Goal: Use online tool/utility: Utilize a website feature to perform a specific function

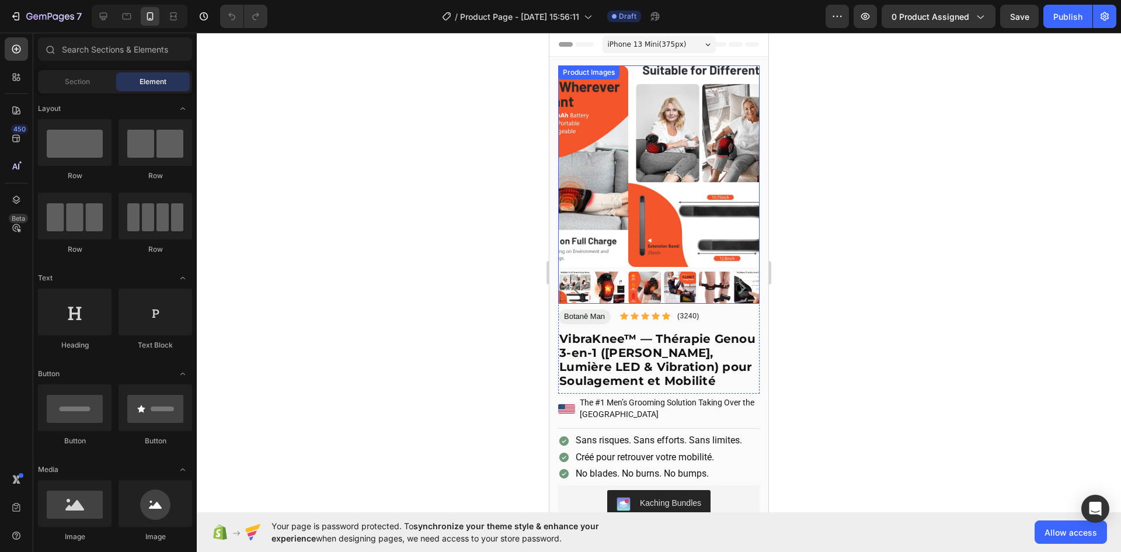
click at [674, 186] on img at bounding box center [728, 165] width 201 height 201
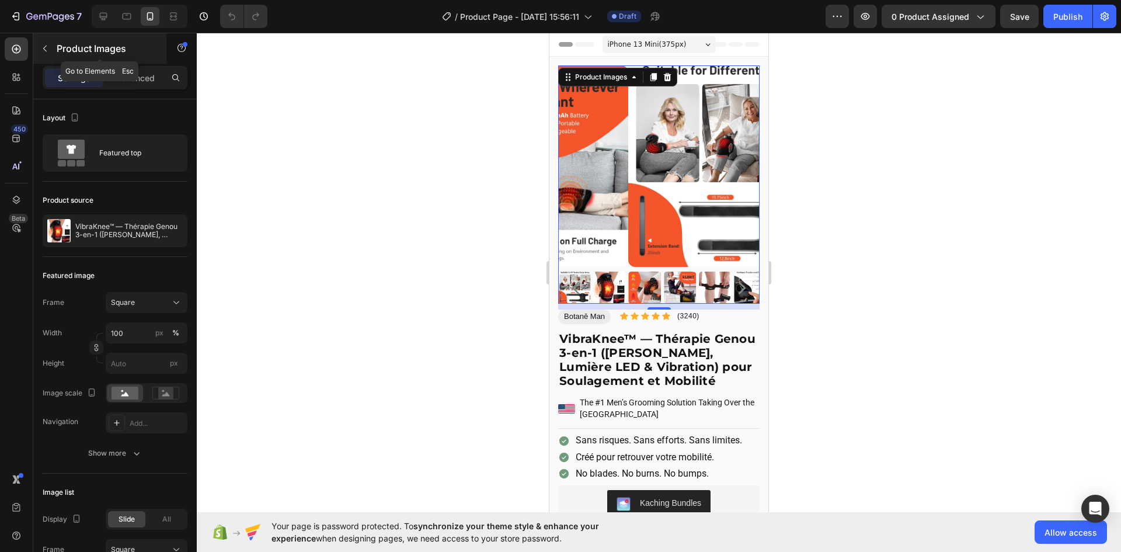
click at [49, 46] on icon "button" at bounding box center [44, 48] width 9 height 9
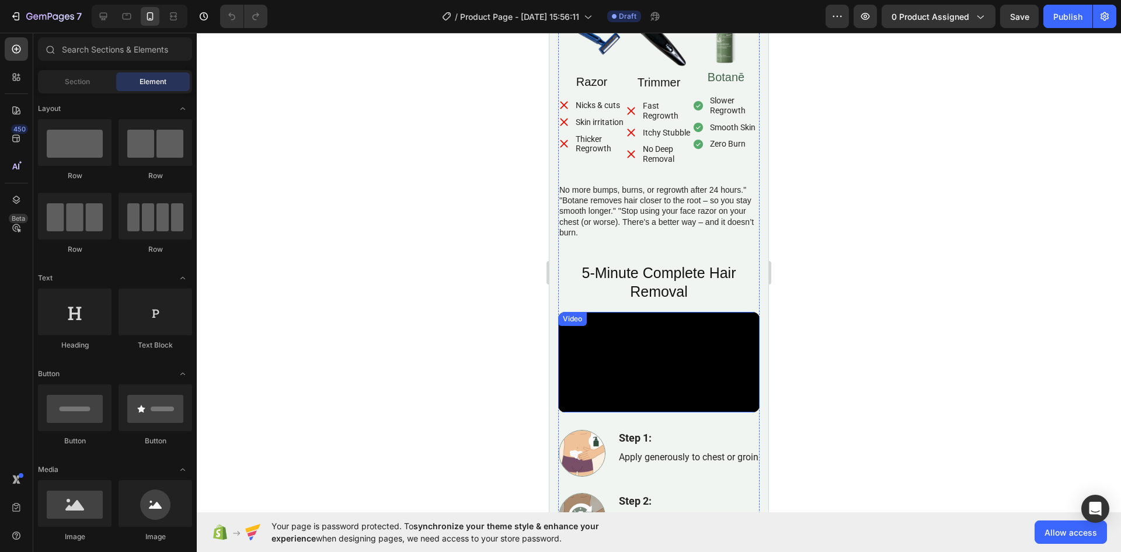
scroll to position [1447, 0]
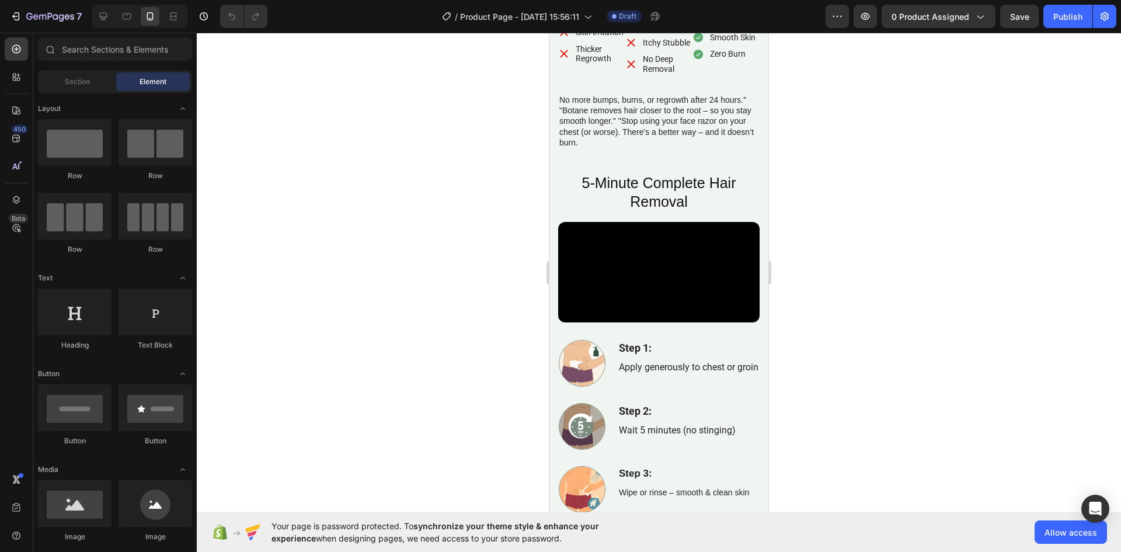
click at [990, 316] on div at bounding box center [659, 292] width 924 height 519
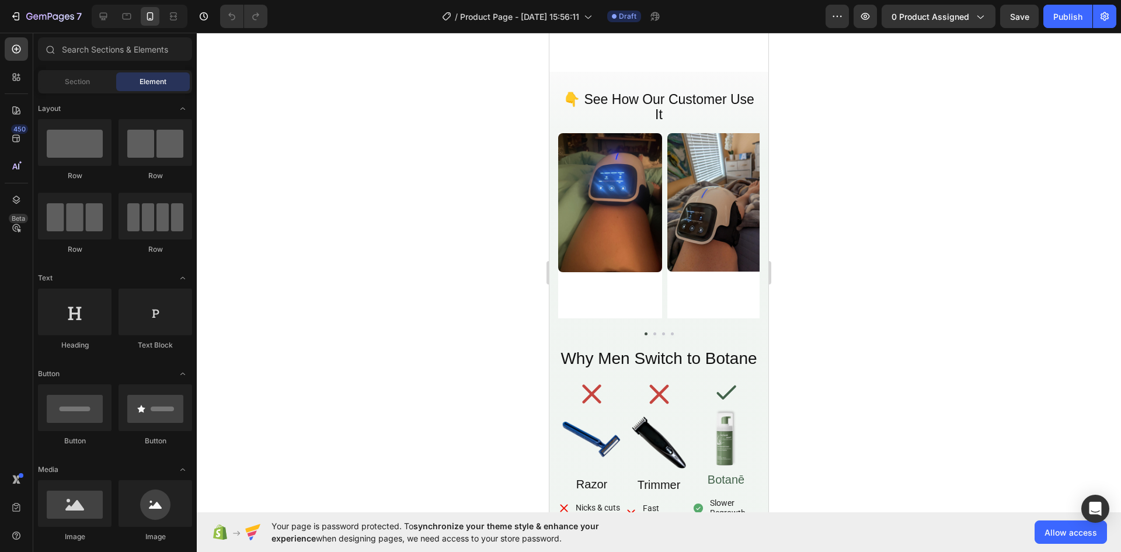
scroll to position [1273, 0]
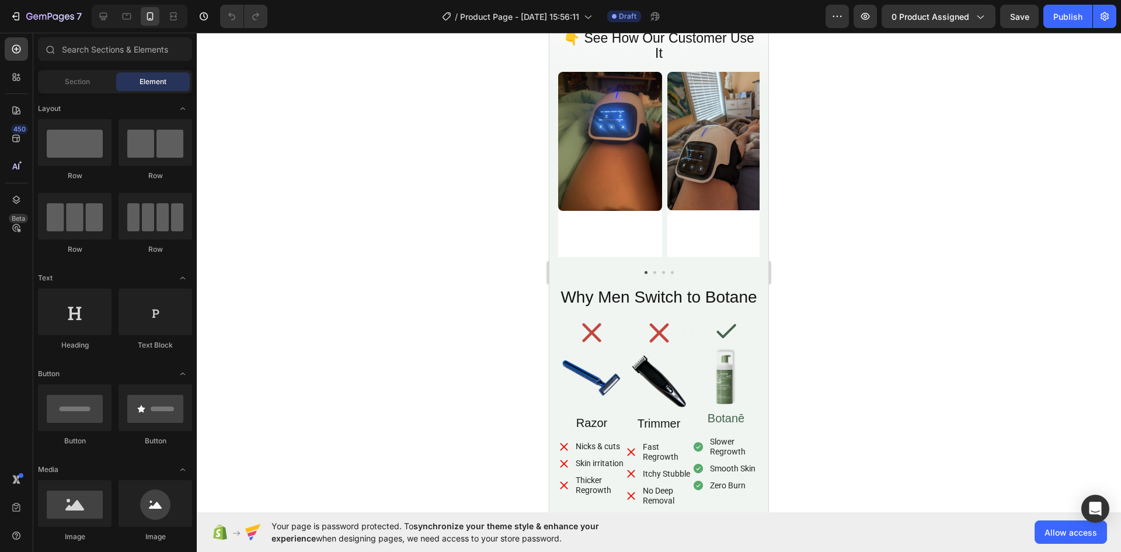
click at [998, 232] on div at bounding box center [659, 292] width 924 height 519
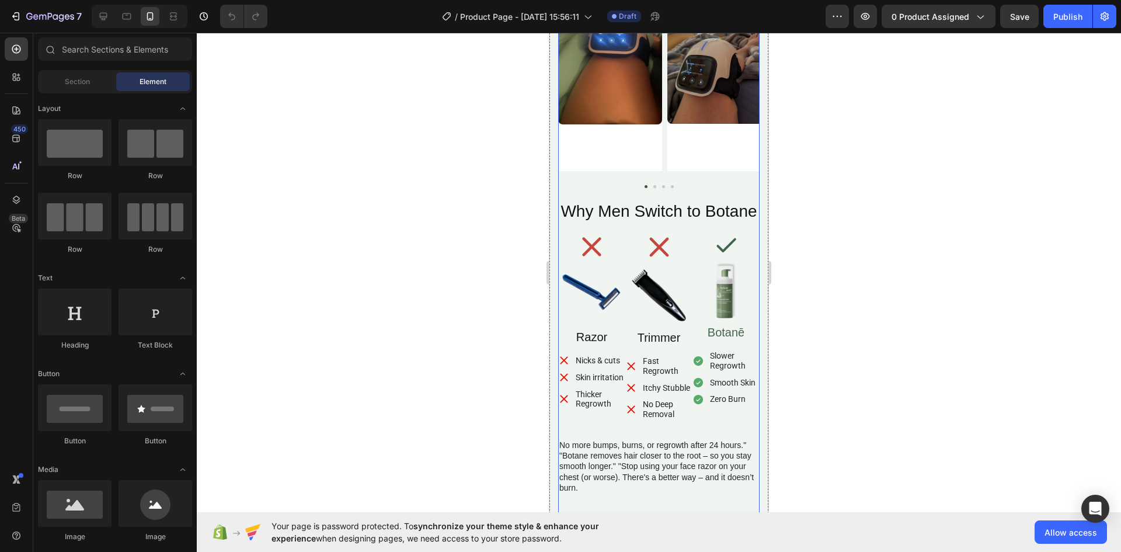
scroll to position [1102, 0]
